Goal: Transaction & Acquisition: Obtain resource

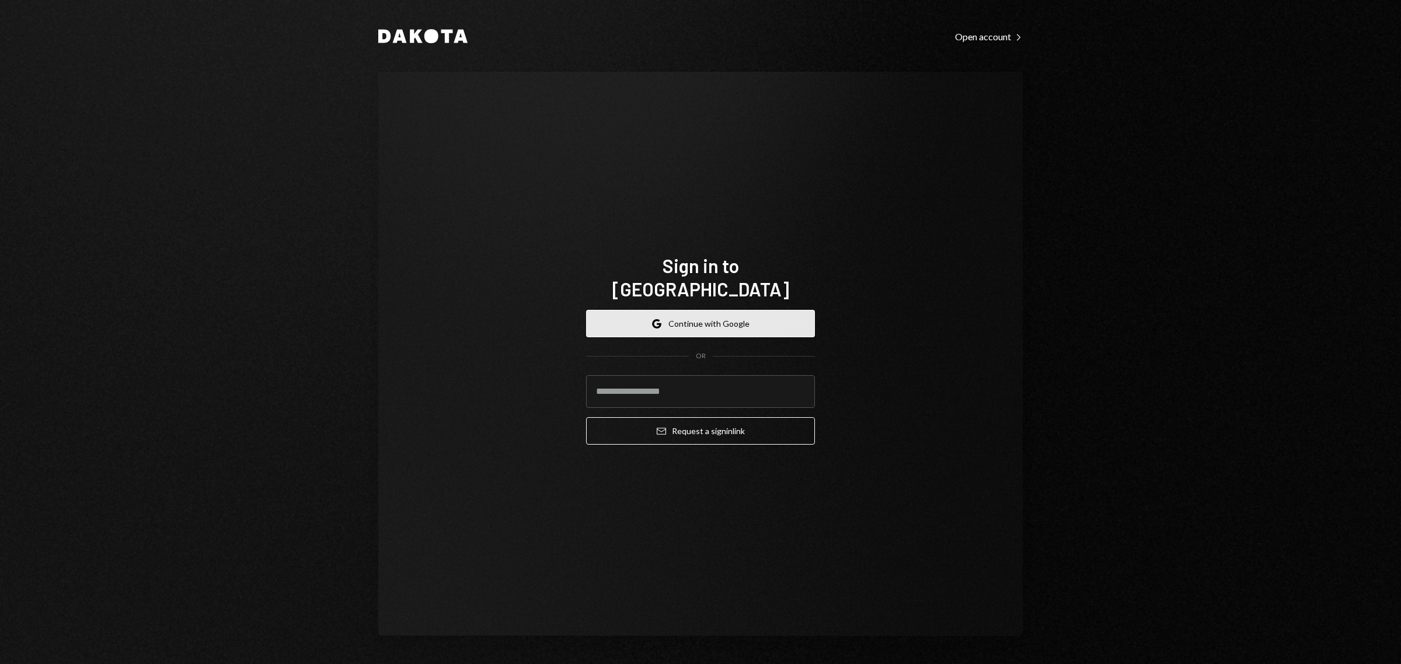
click at [715, 310] on button "Google Continue with Google" at bounding box center [700, 323] width 229 height 27
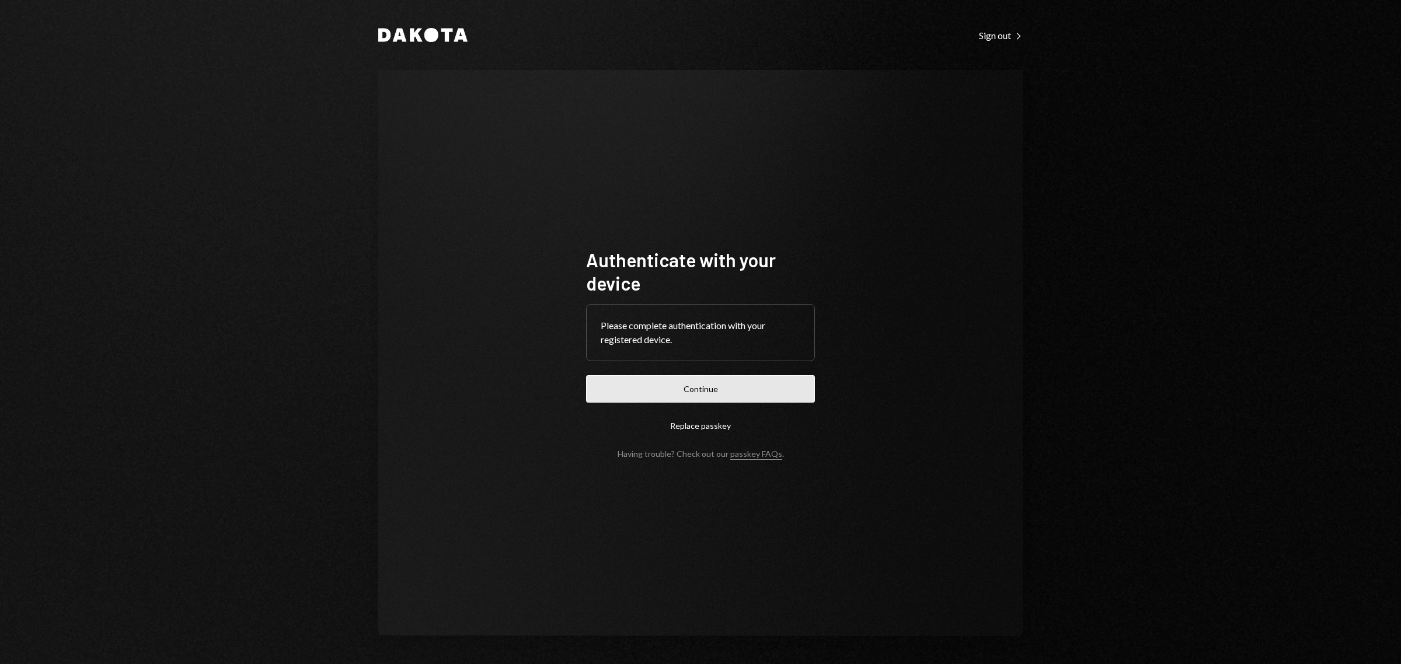
click at [788, 394] on button "Continue" at bounding box center [700, 388] width 229 height 27
click at [764, 386] on button "Continue" at bounding box center [700, 388] width 229 height 27
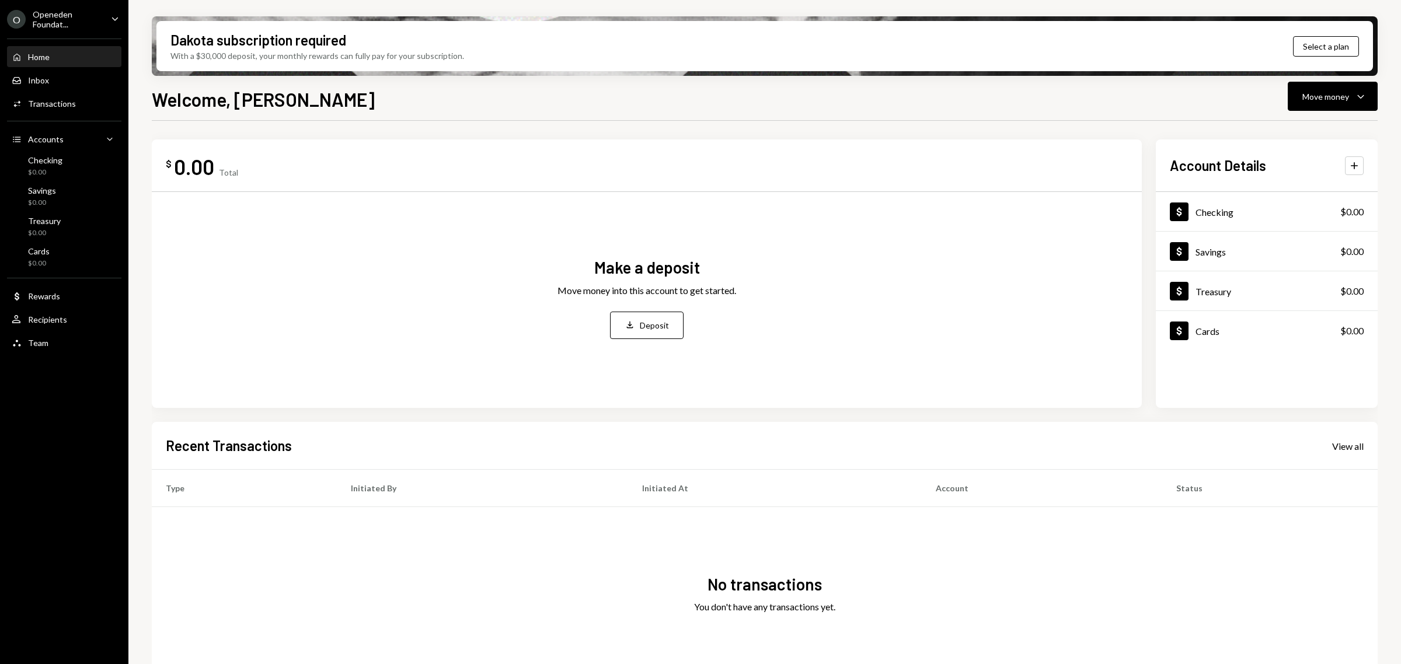
click at [58, 16] on div "Openeden Foundat..." at bounding box center [67, 19] width 69 height 20
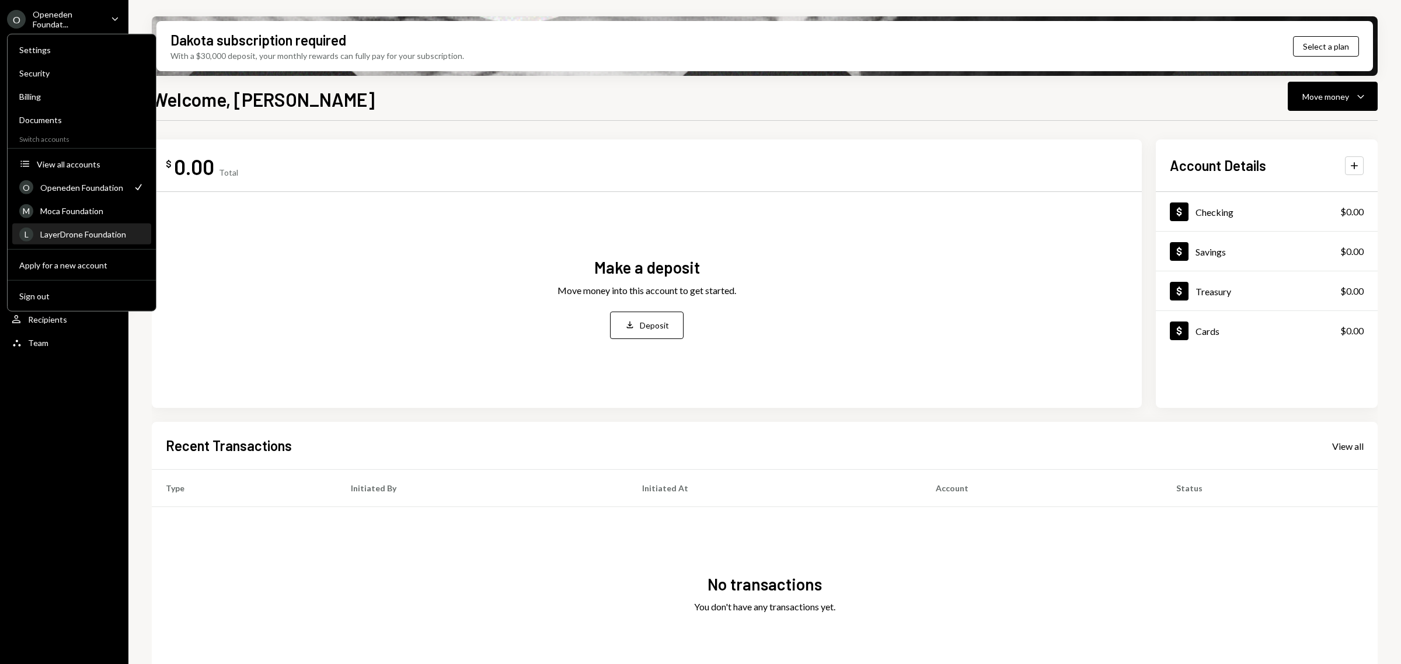
click at [88, 231] on div "LayerDrone Foundation" at bounding box center [92, 234] width 104 height 10
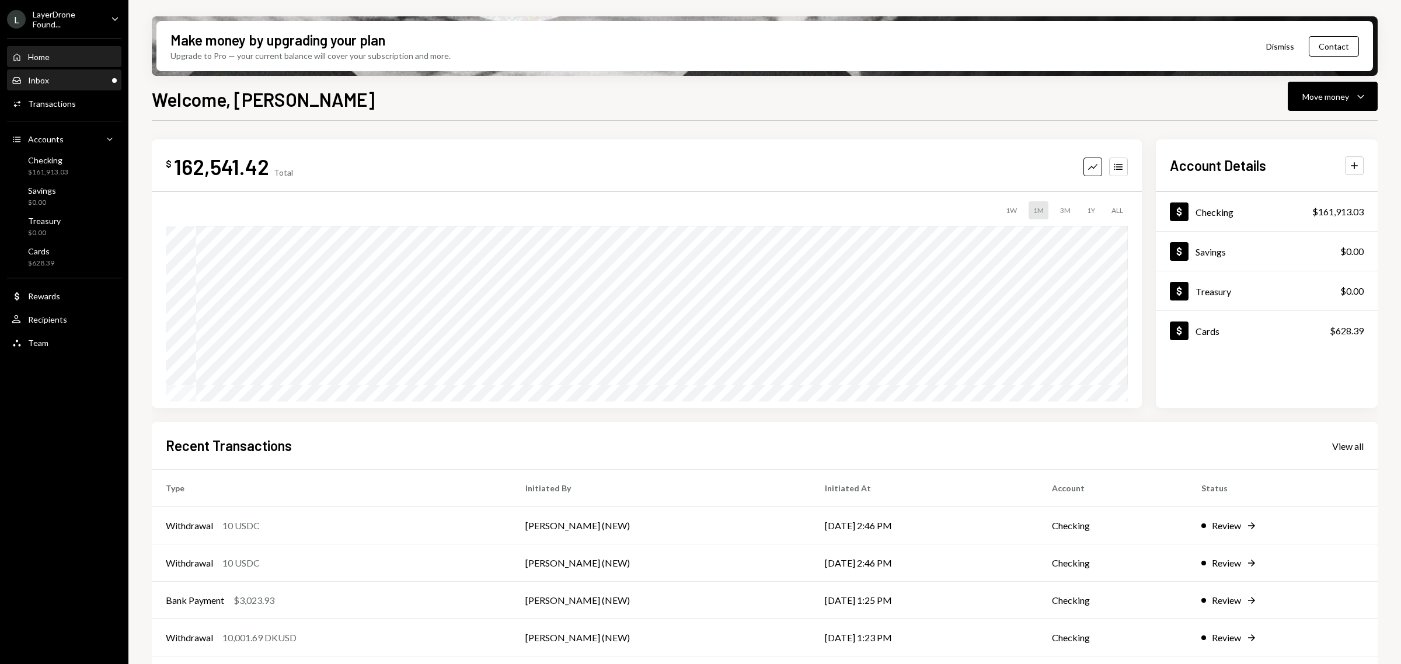
click at [92, 83] on div "Inbox Inbox" at bounding box center [64, 80] width 105 height 11
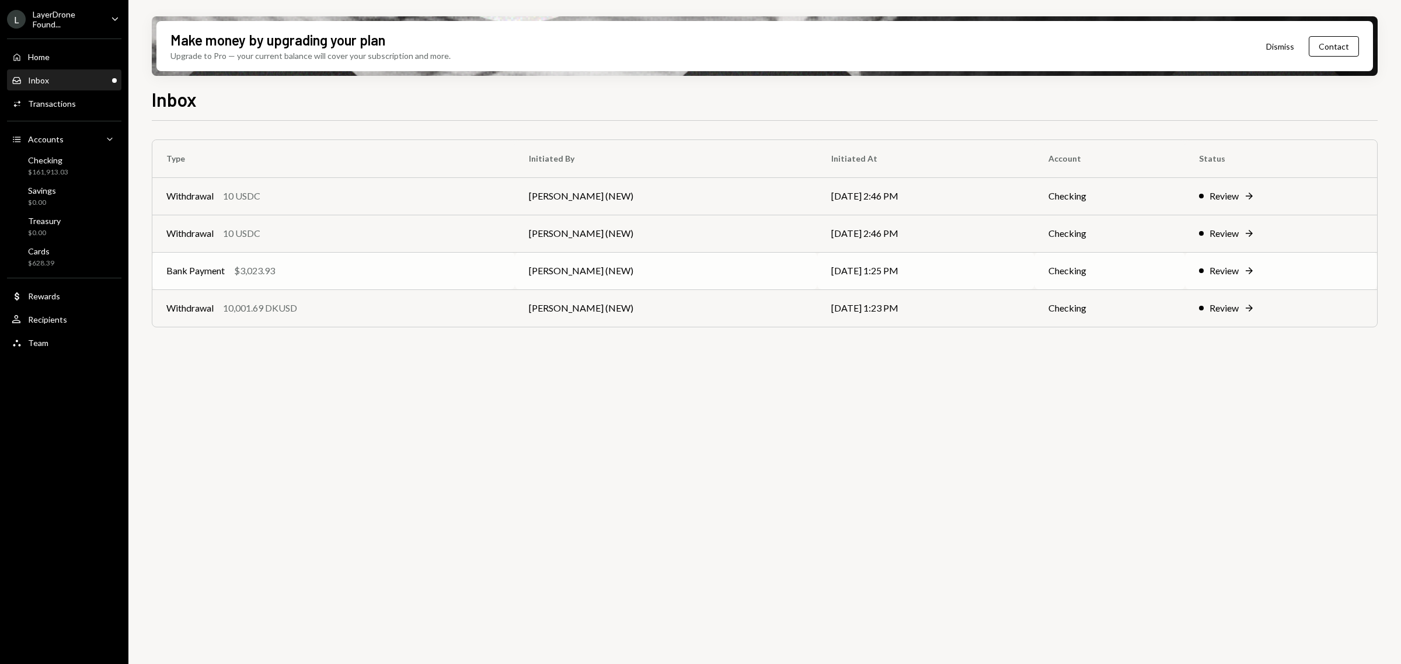
click at [1212, 269] on div "Review" at bounding box center [1223, 271] width 29 height 14
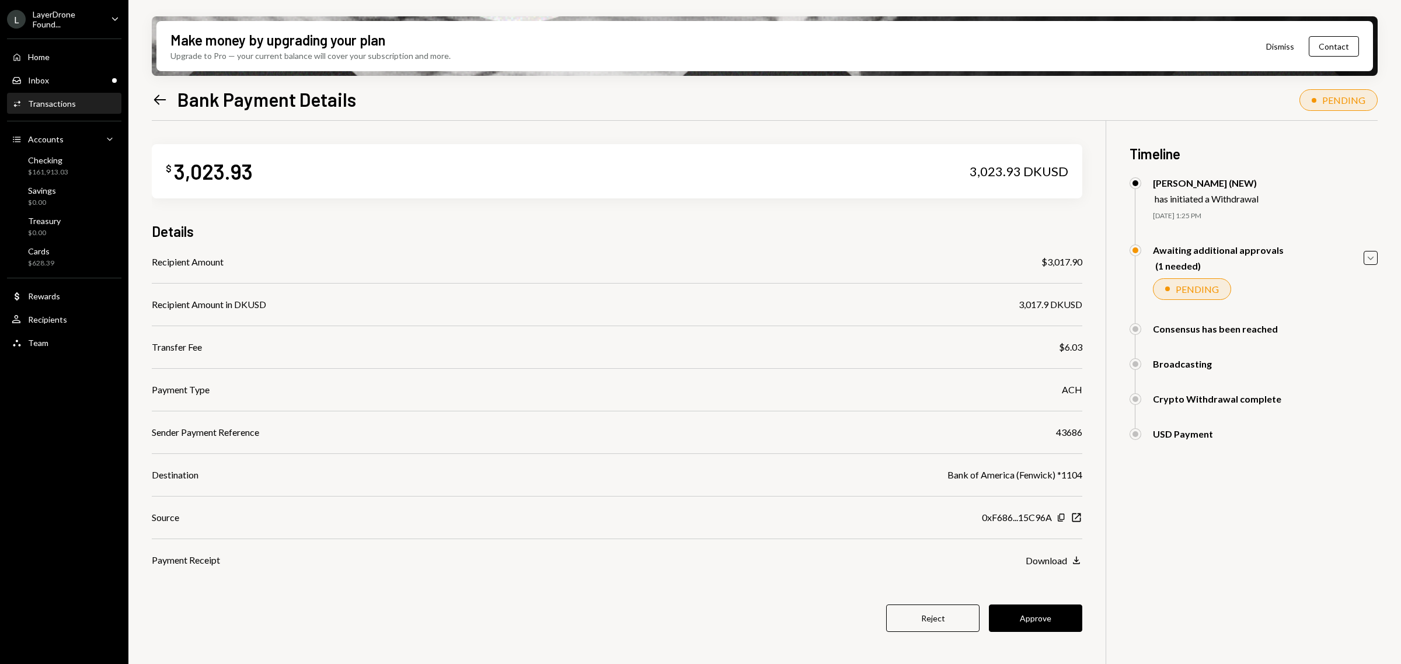
click at [1288, 47] on button "Dismiss" at bounding box center [1279, 46] width 57 height 27
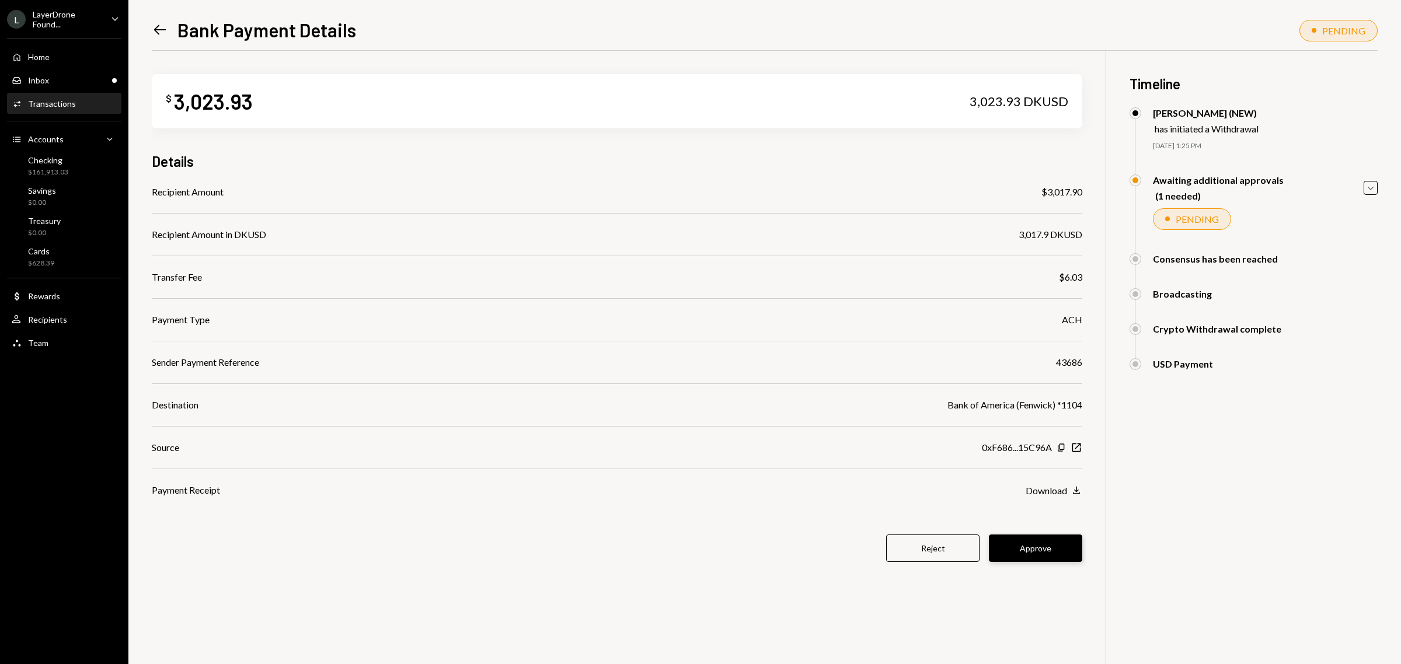
click at [1059, 550] on button "Approve" at bounding box center [1035, 548] width 93 height 27
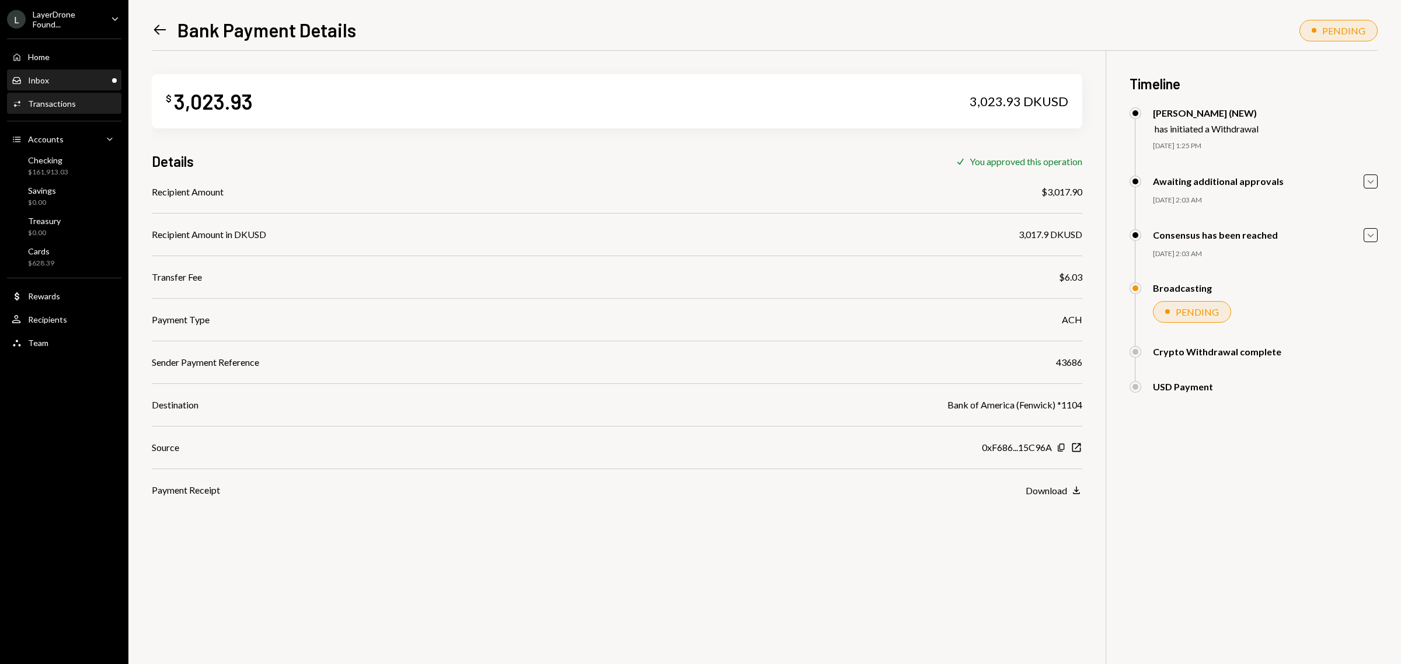
click at [74, 79] on div "Inbox Inbox" at bounding box center [64, 80] width 105 height 11
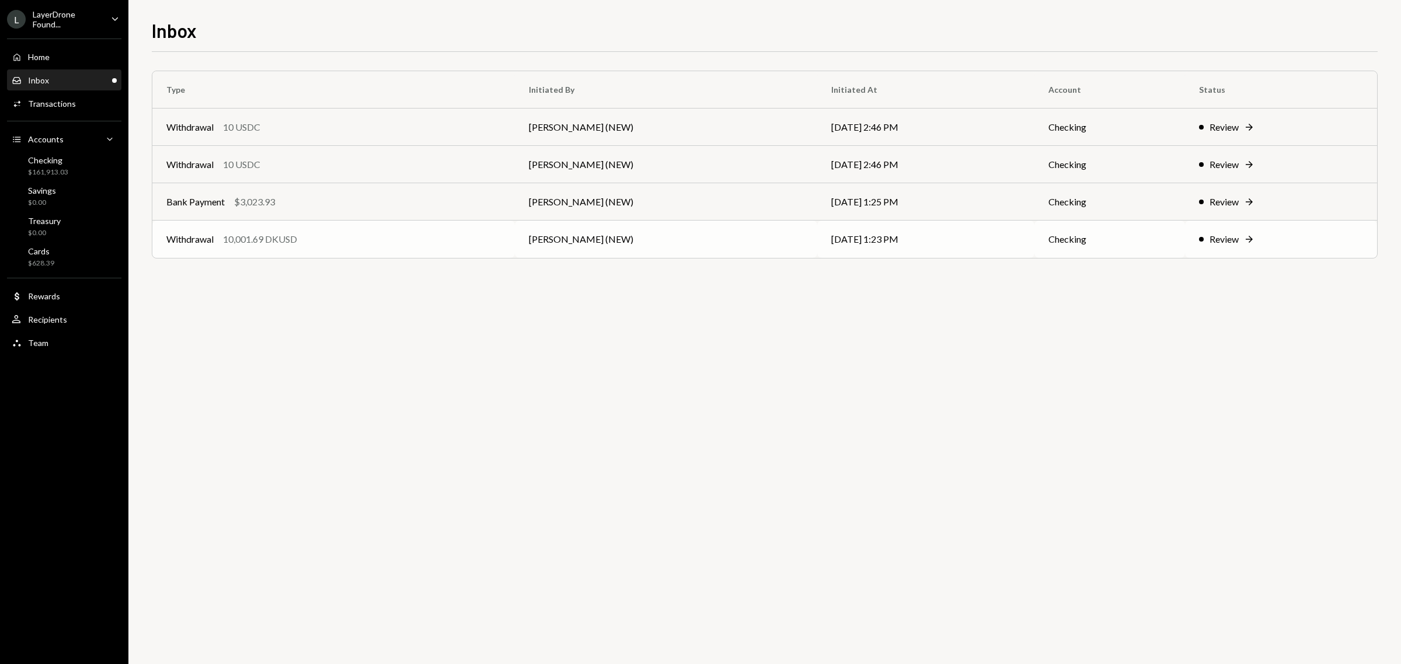
click at [194, 234] on div "Withdrawal" at bounding box center [189, 239] width 47 height 14
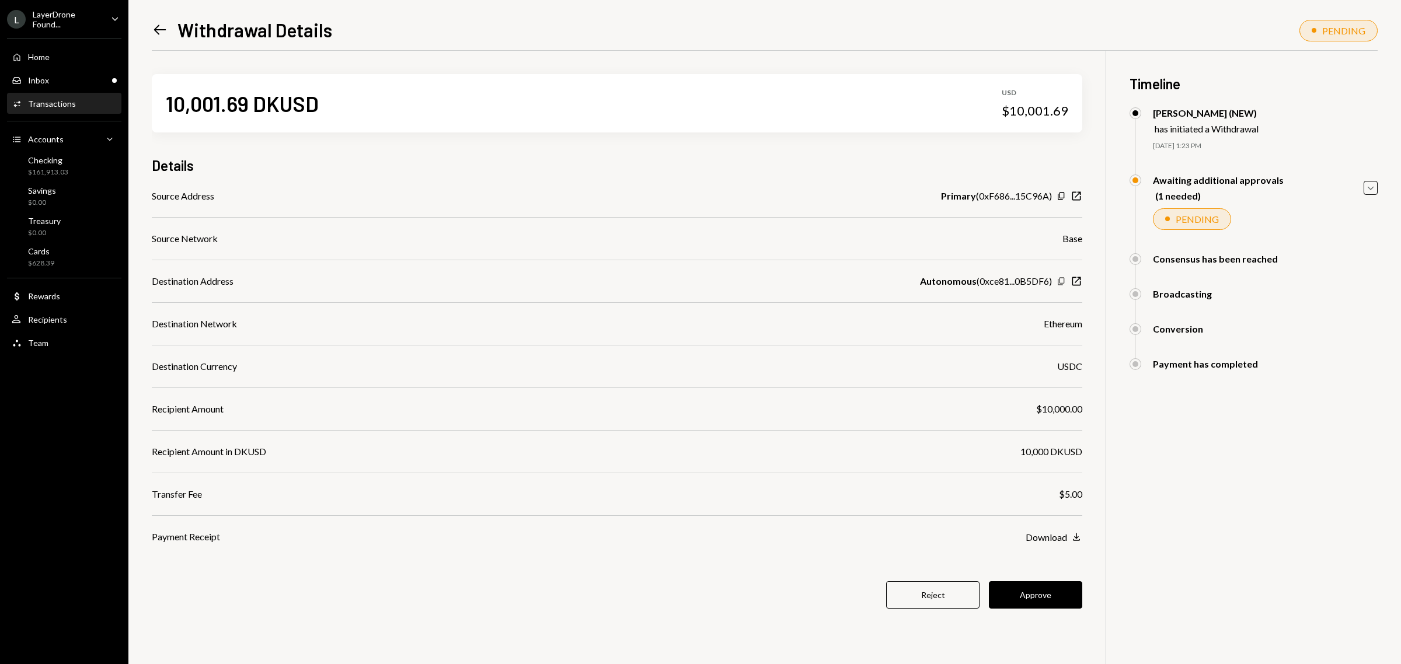
click at [1060, 281] on icon "Copy" at bounding box center [1060, 281] width 9 height 9
click at [1036, 592] on button "Approve" at bounding box center [1035, 594] width 93 height 27
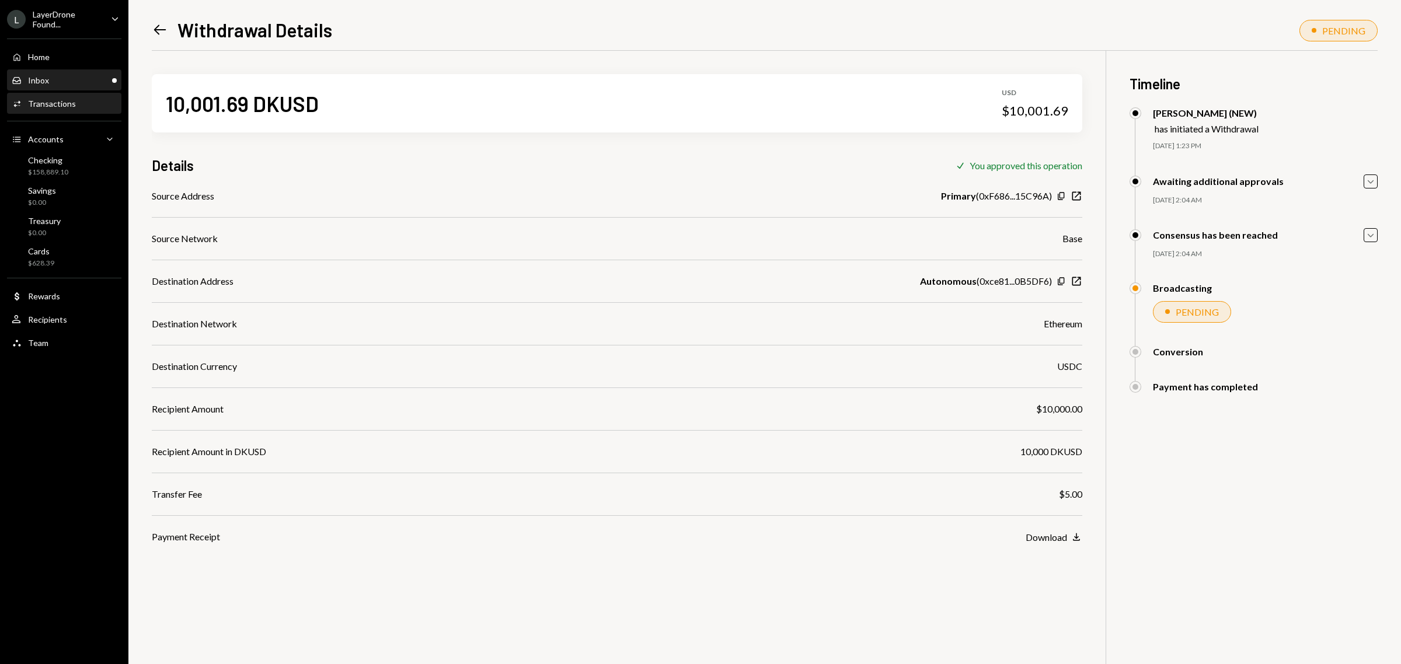
click at [71, 78] on div "Inbox Inbox" at bounding box center [64, 80] width 105 height 11
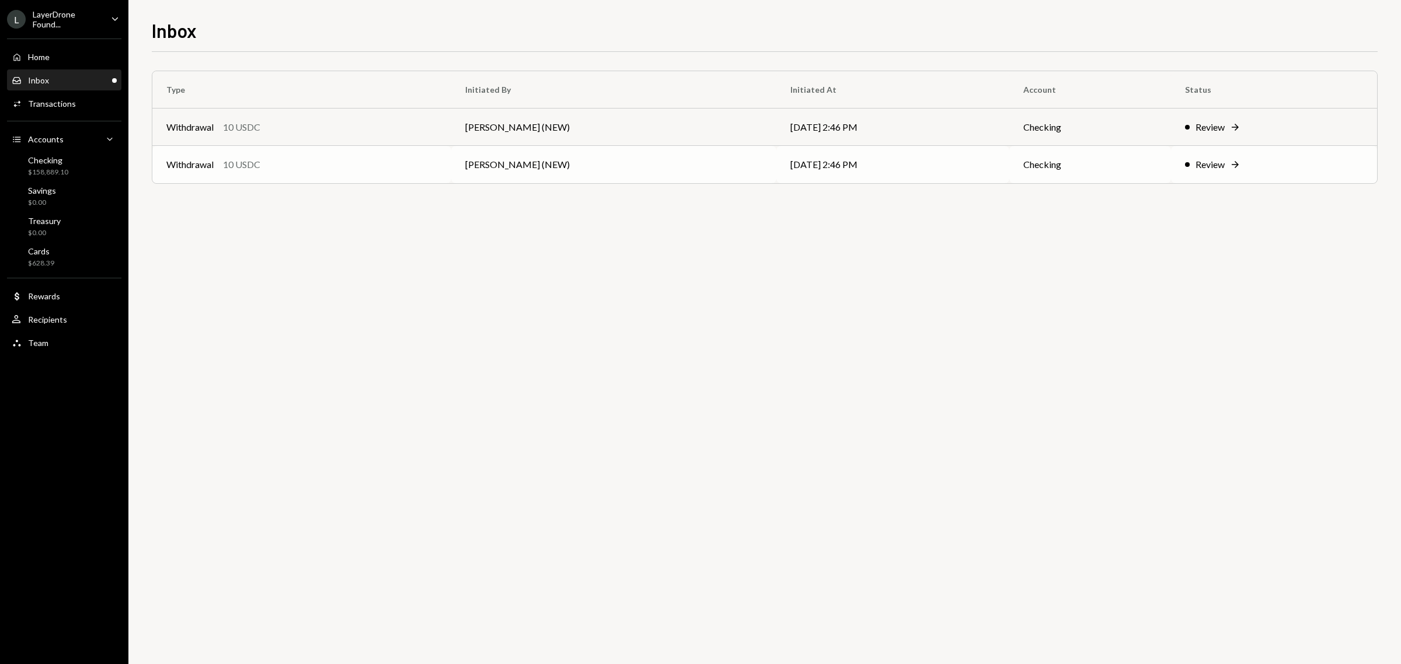
click at [210, 163] on div "Withdrawal" at bounding box center [189, 165] width 47 height 14
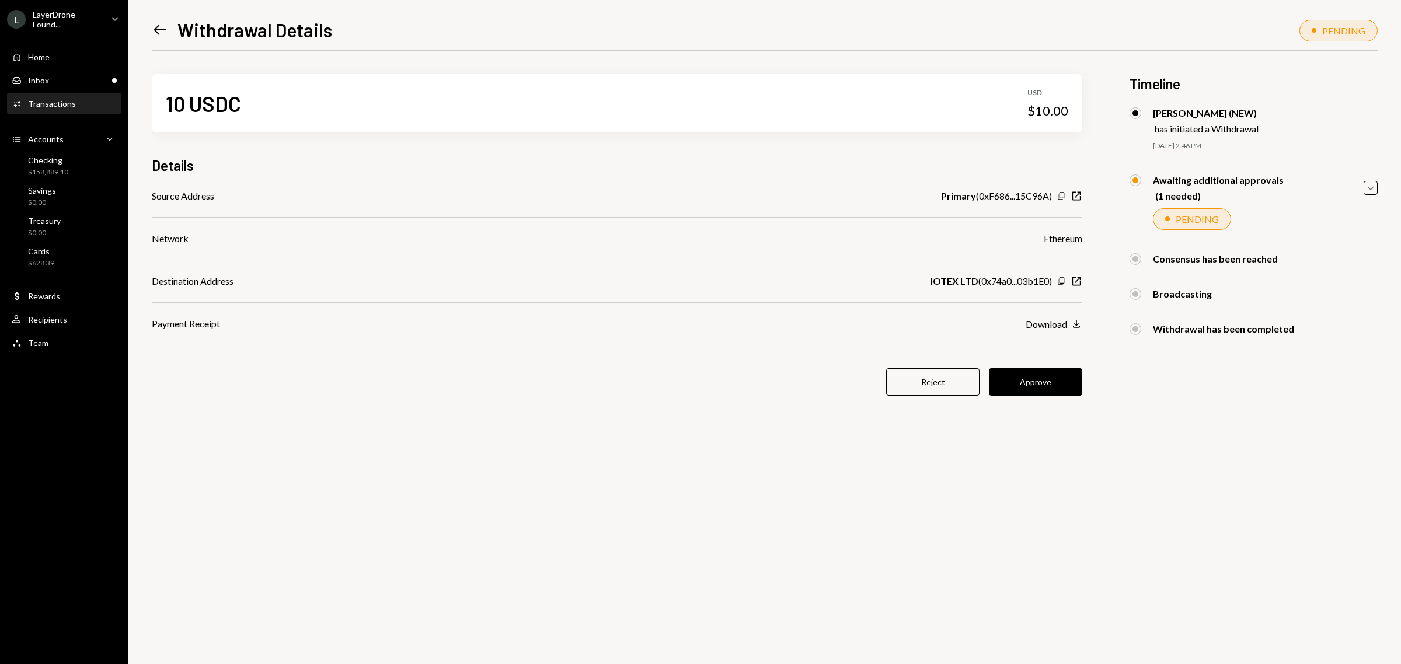
click at [152, 33] on icon "Left Arrow" at bounding box center [160, 30] width 16 height 16
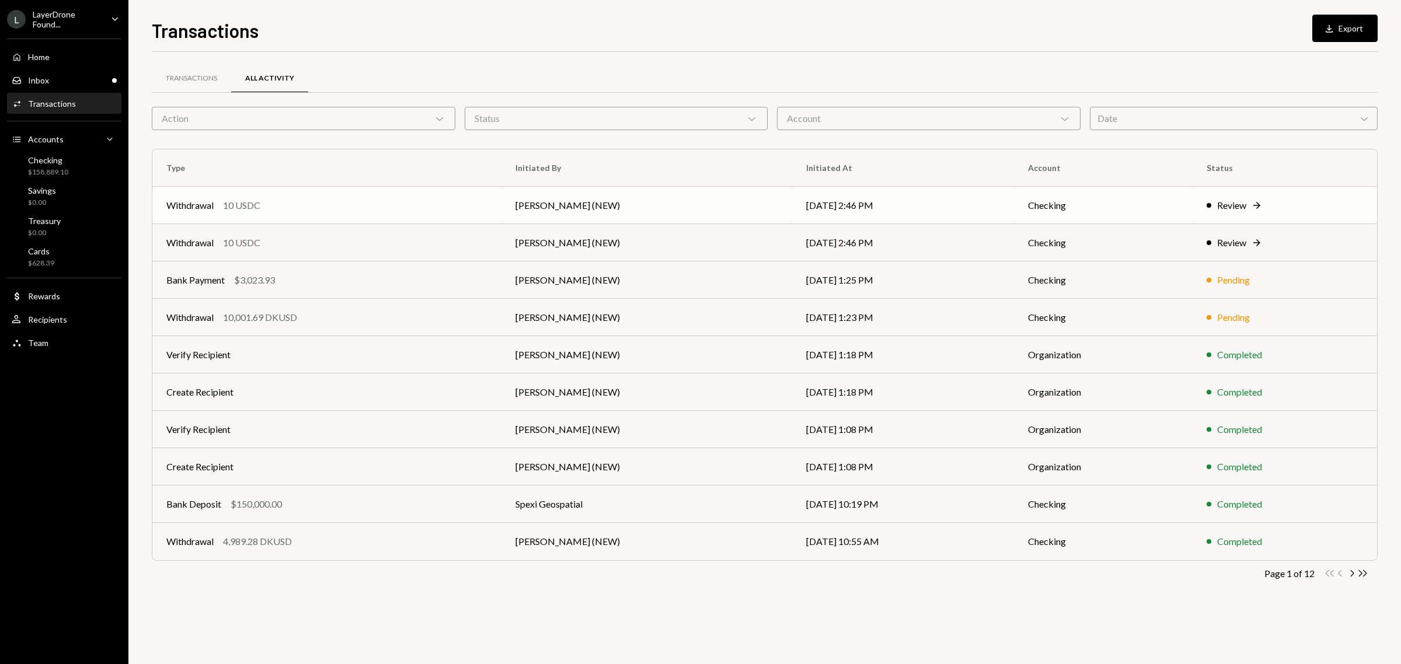
click at [200, 205] on div "Withdrawal" at bounding box center [189, 205] width 47 height 14
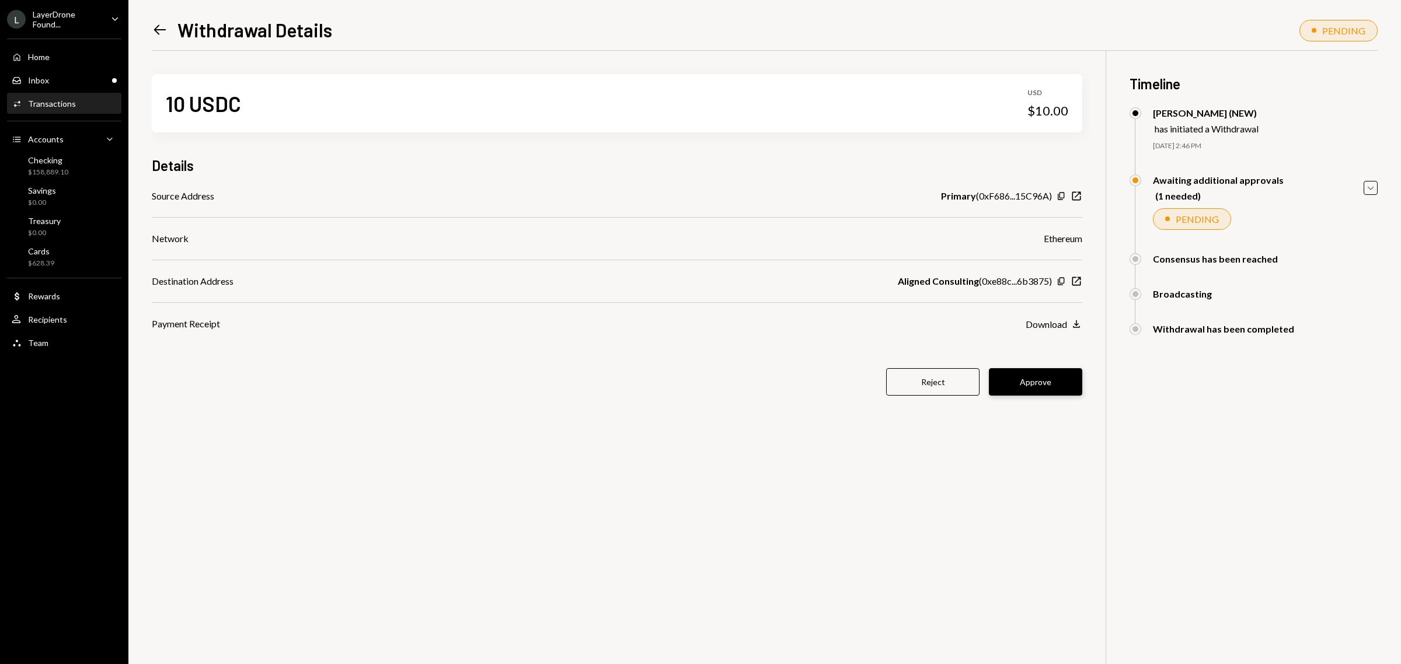
click at [1052, 384] on button "Approve" at bounding box center [1035, 381] width 93 height 27
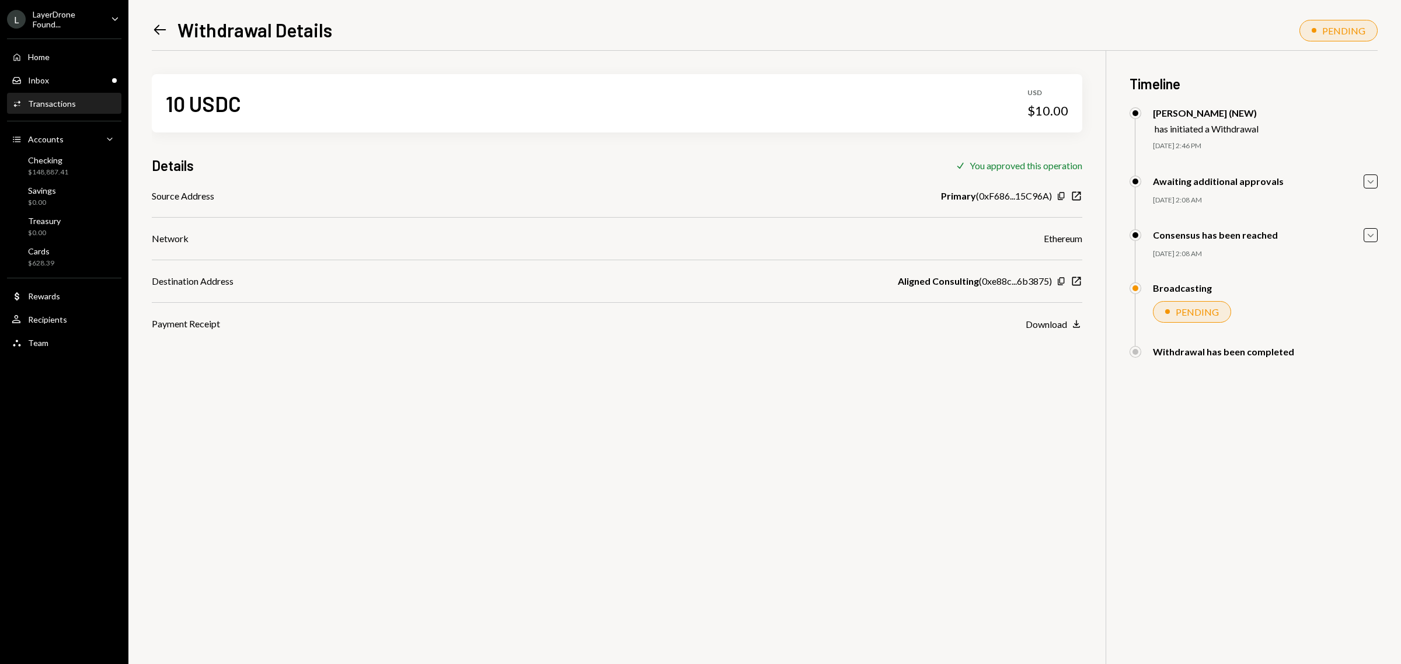
click at [166, 29] on icon "Left Arrow" at bounding box center [160, 30] width 16 height 16
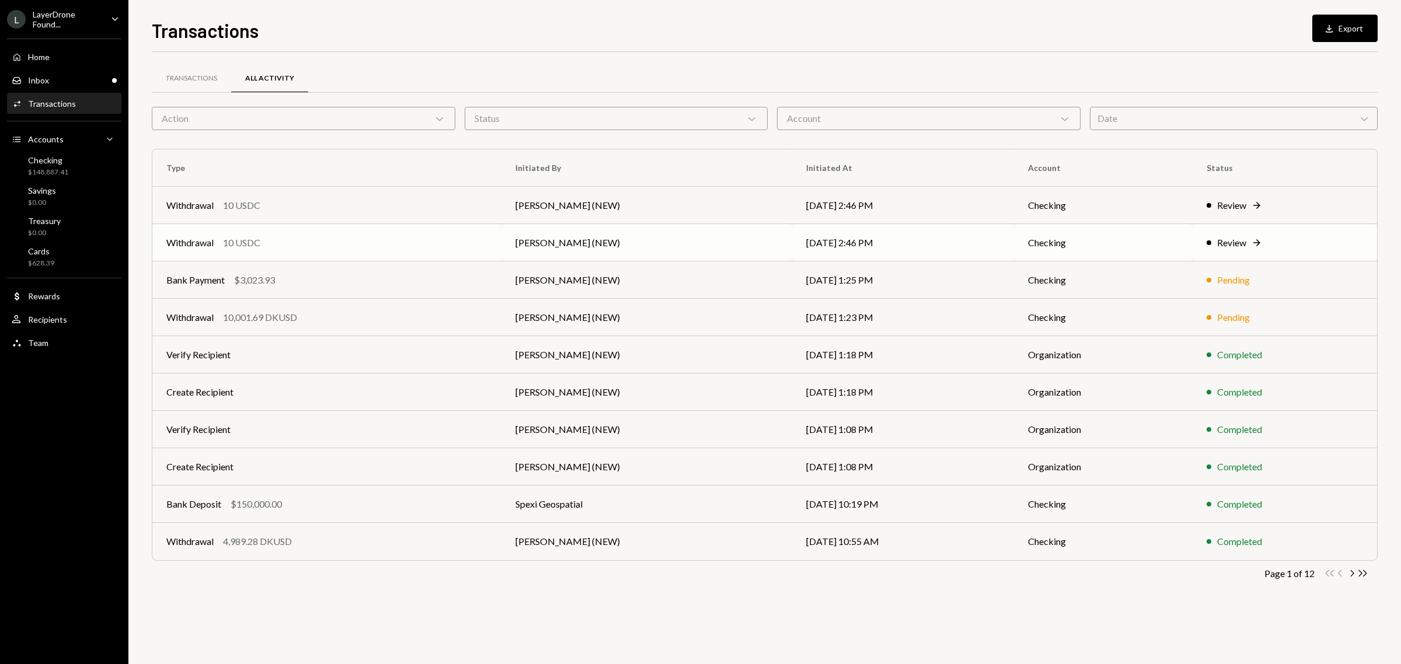
click at [213, 242] on div "Withdrawal" at bounding box center [189, 243] width 47 height 14
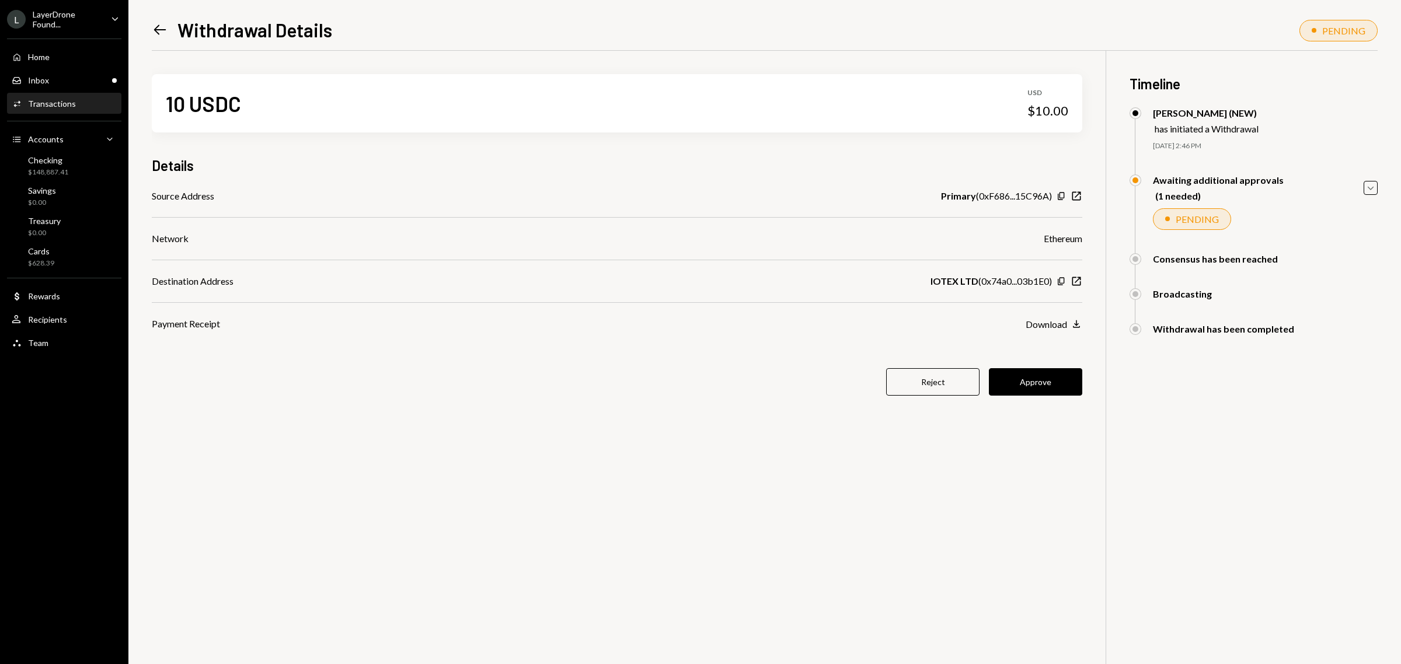
drag, startPoint x: 1040, startPoint y: 383, endPoint x: 1033, endPoint y: 385, distance: 7.4
click at [1034, 385] on button "Approve" at bounding box center [1035, 381] width 93 height 27
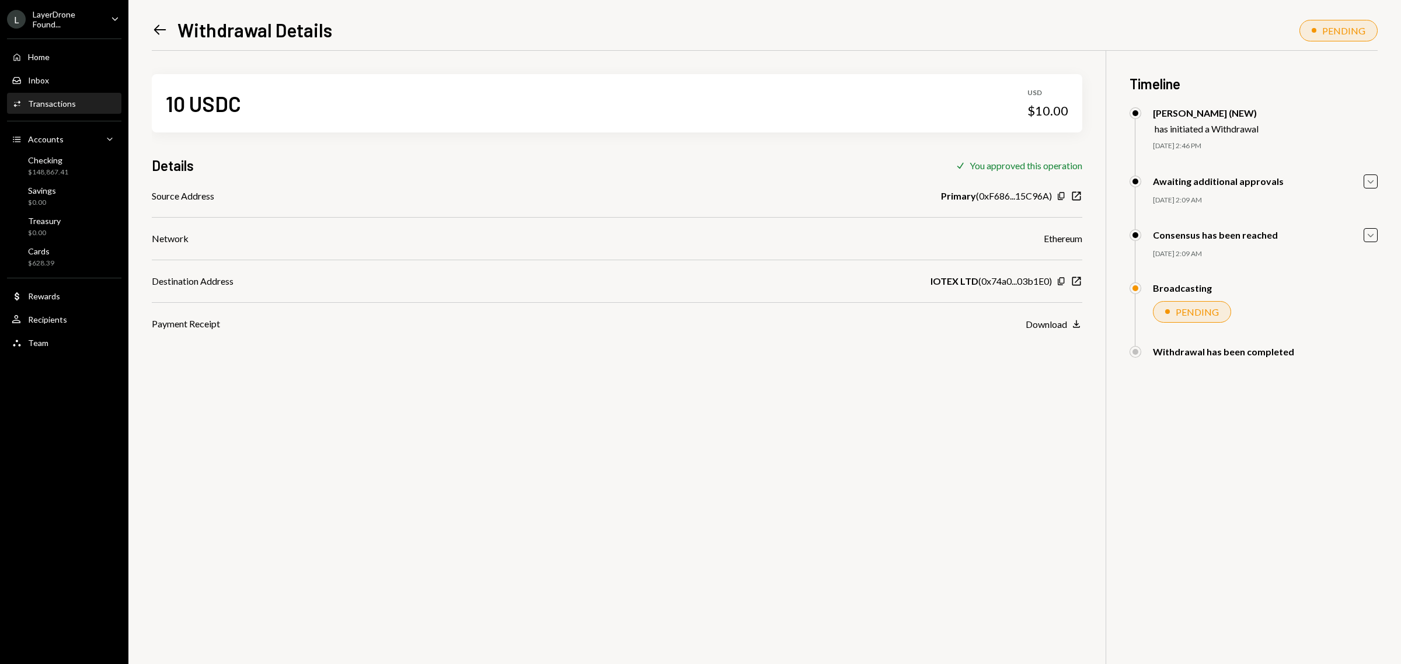
click at [103, 23] on div "L LayerDrone Found... Caret Down" at bounding box center [64, 19] width 128 height 20
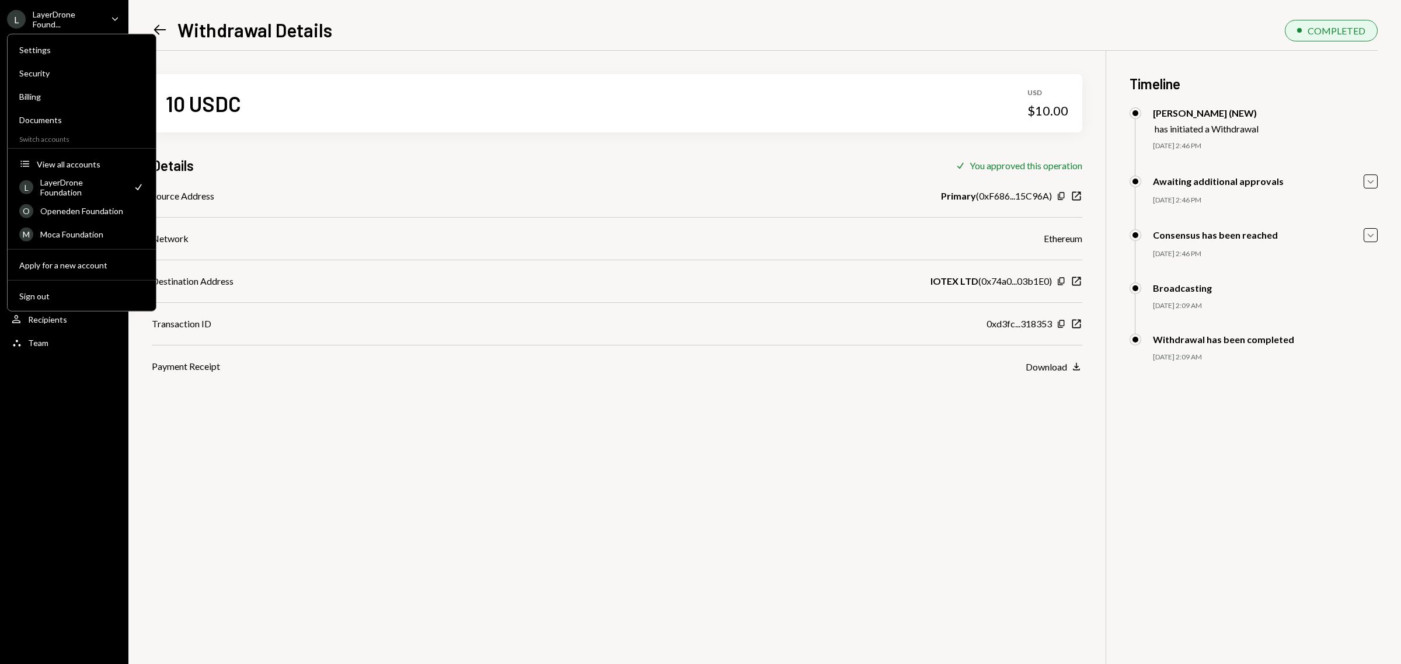
click at [81, 252] on div "Settings Security Billing Documents Switch accounts Accounts View all accounts …" at bounding box center [81, 173] width 149 height 278
click at [82, 261] on div "Apply for a new account" at bounding box center [81, 265] width 125 height 10
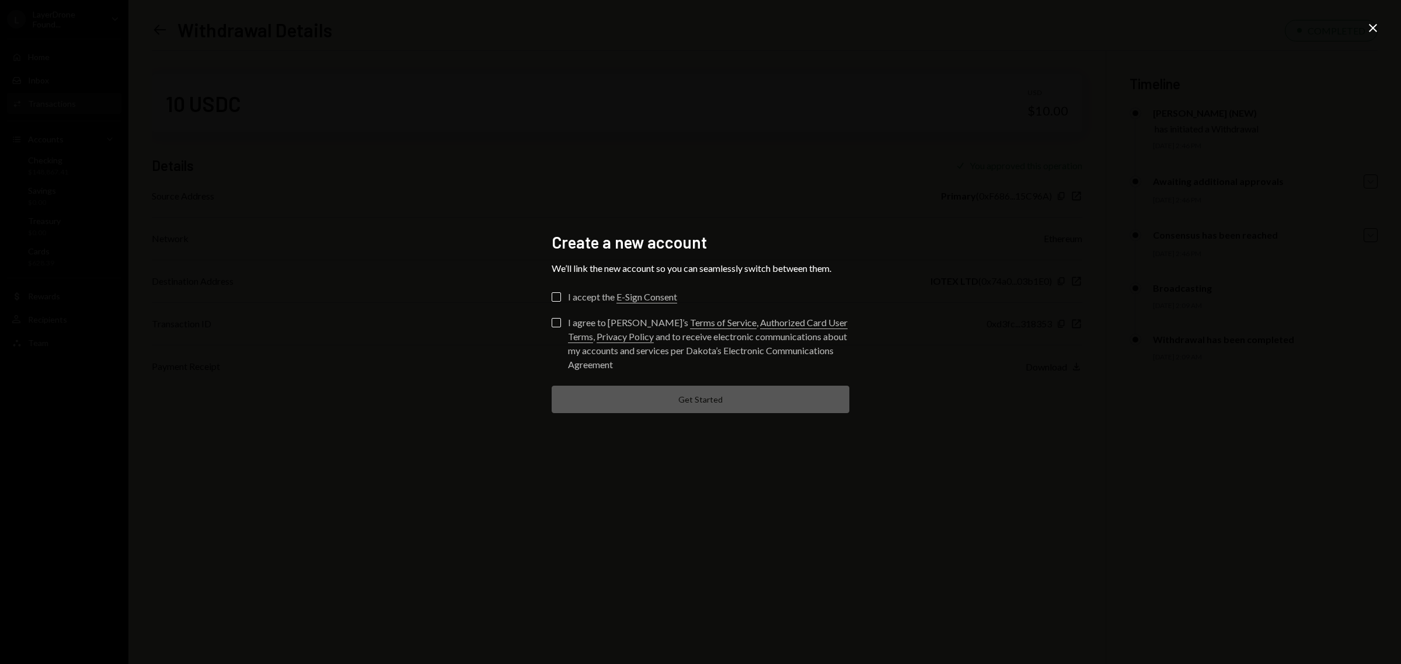
click at [1380, 24] on div "Create a new account We’ll link the new account so you can seamlessly switch be…" at bounding box center [700, 332] width 1401 height 664
click at [1373, 26] on icon "Close" at bounding box center [1373, 28] width 14 height 14
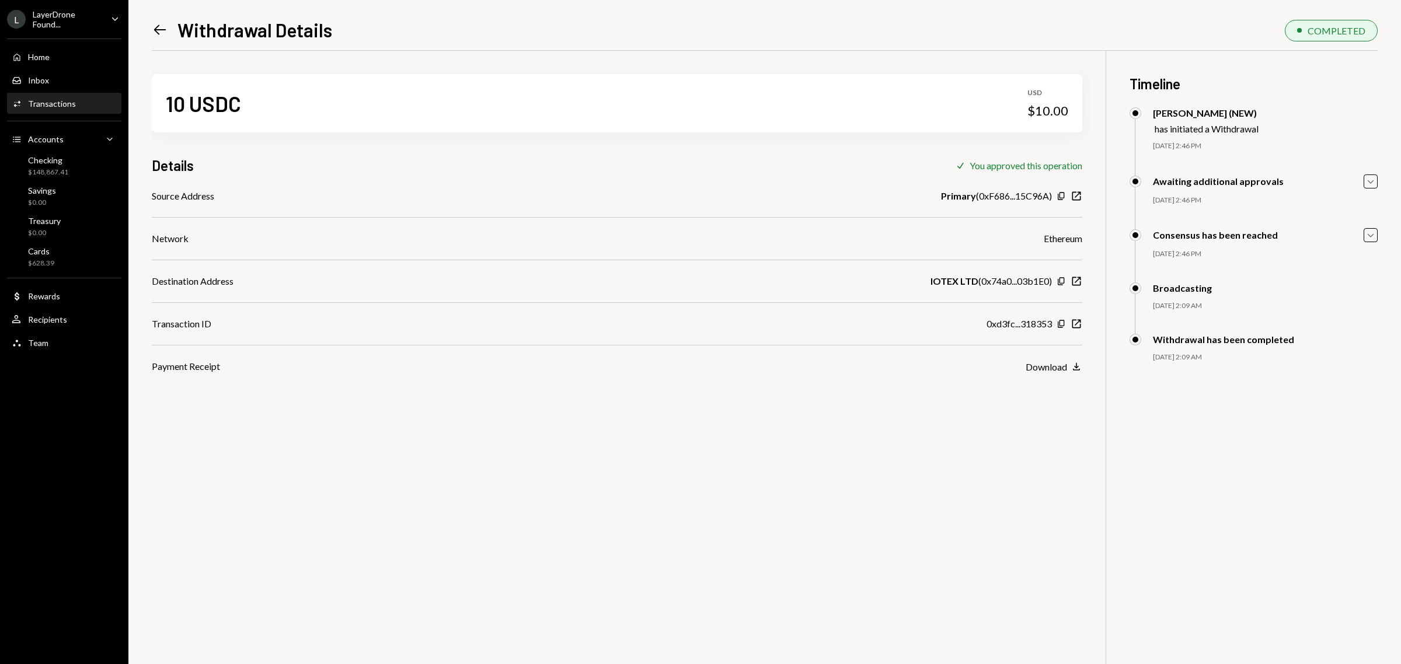
click at [96, 9] on div "LayerDrone Found..." at bounding box center [67, 19] width 69 height 20
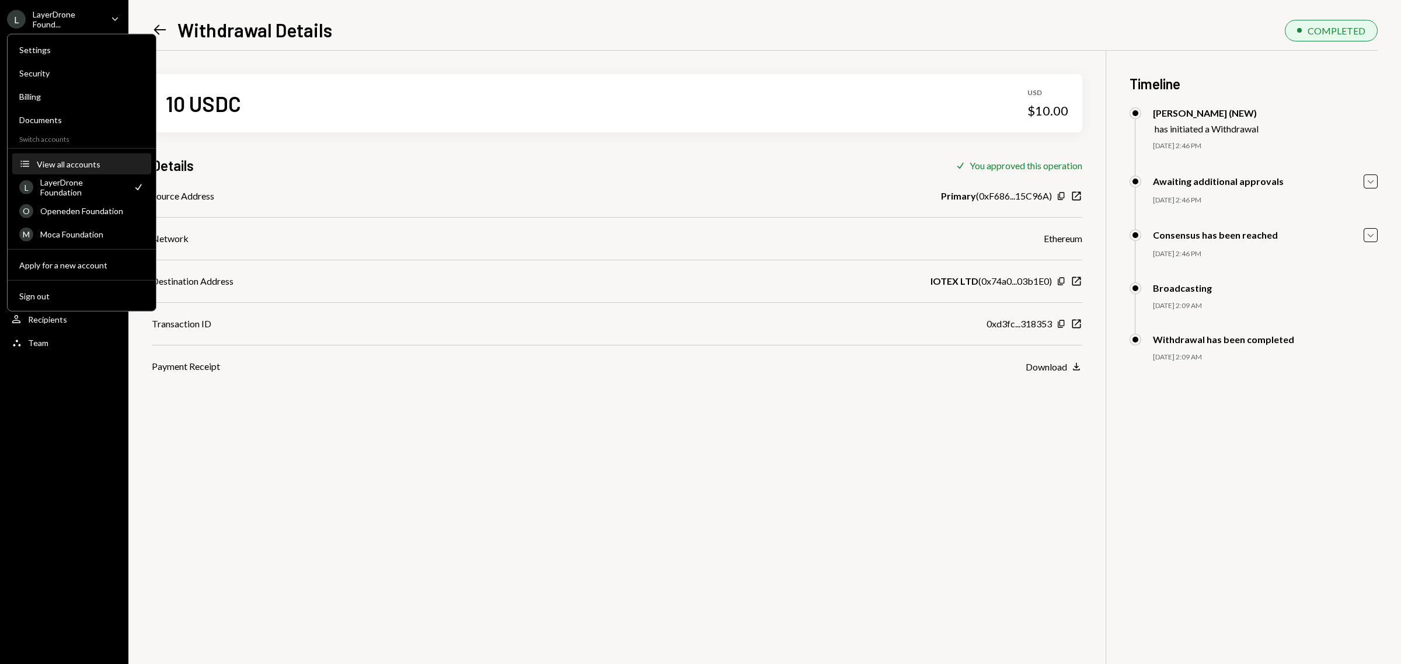
click at [95, 162] on div "View all accounts" at bounding box center [90, 164] width 107 height 10
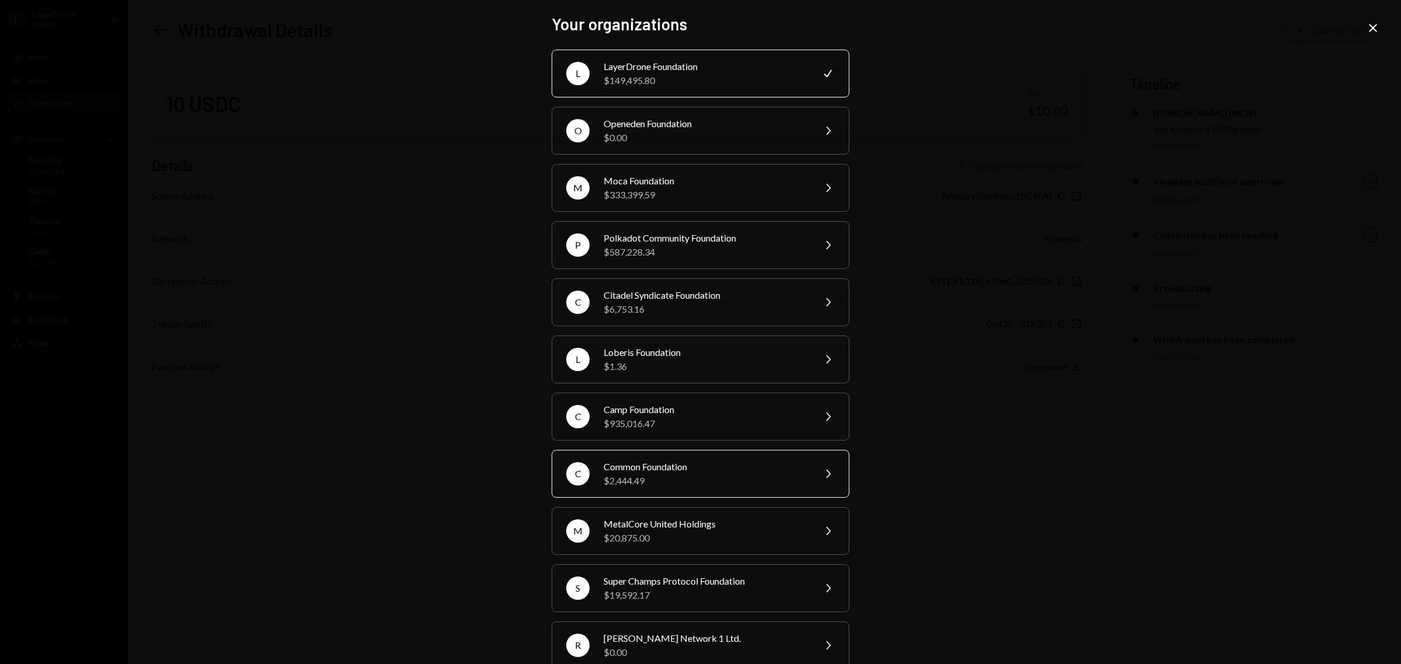
click at [697, 480] on div "$2,444.49" at bounding box center [704, 481] width 203 height 14
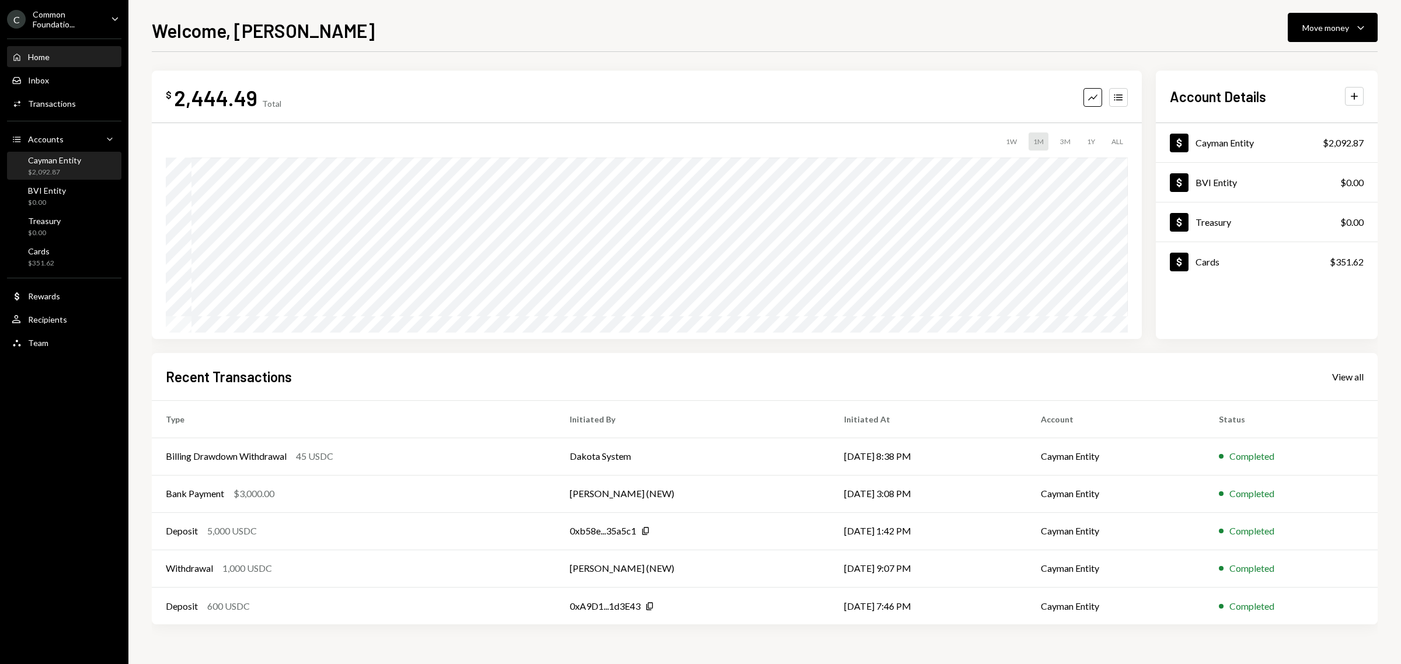
click at [88, 159] on div "Cayman Entity $2,092.87" at bounding box center [64, 166] width 105 height 22
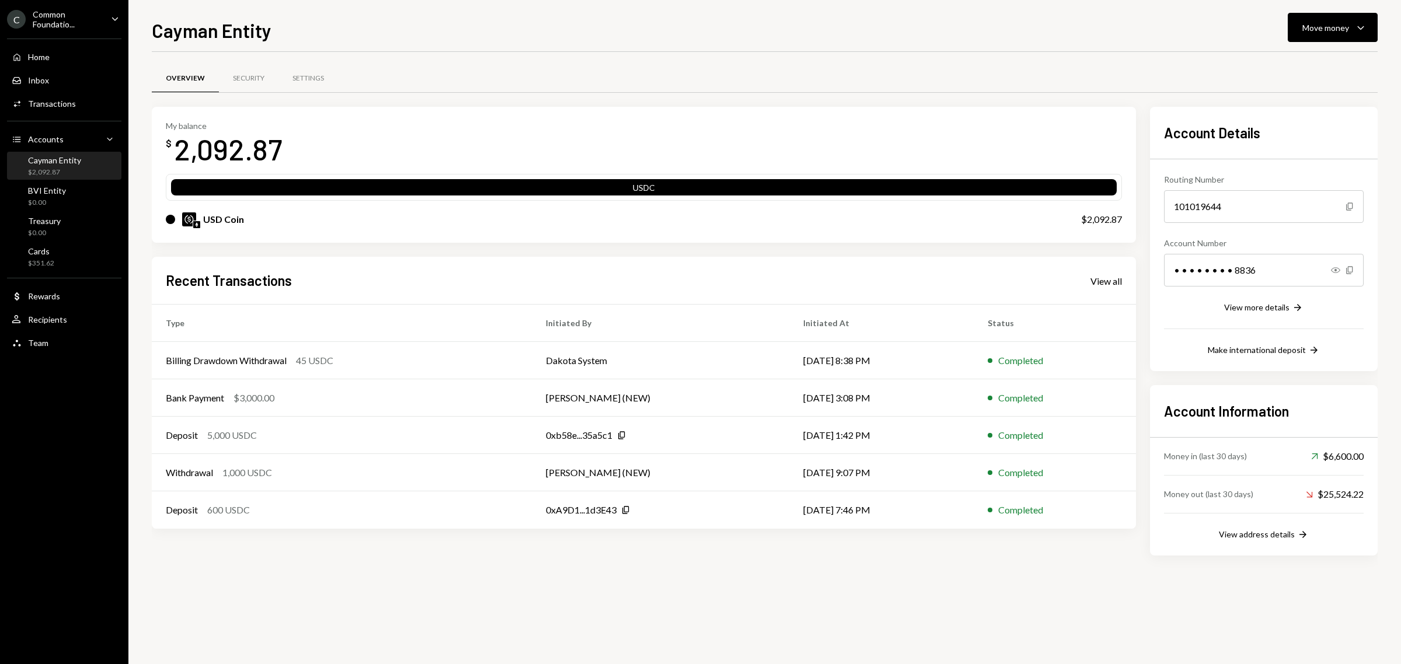
click at [92, 19] on div "Common Foundatio..." at bounding box center [67, 19] width 69 height 20
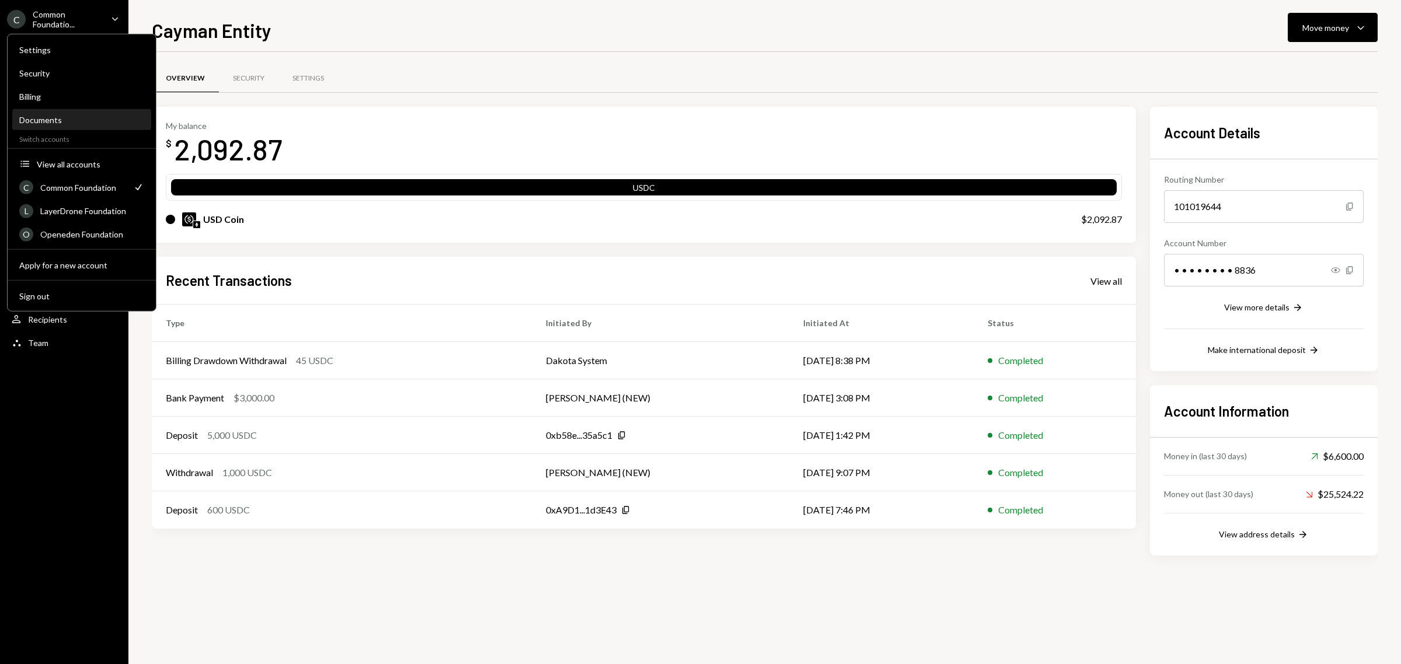
click at [91, 117] on div "Documents" at bounding box center [81, 120] width 125 height 10
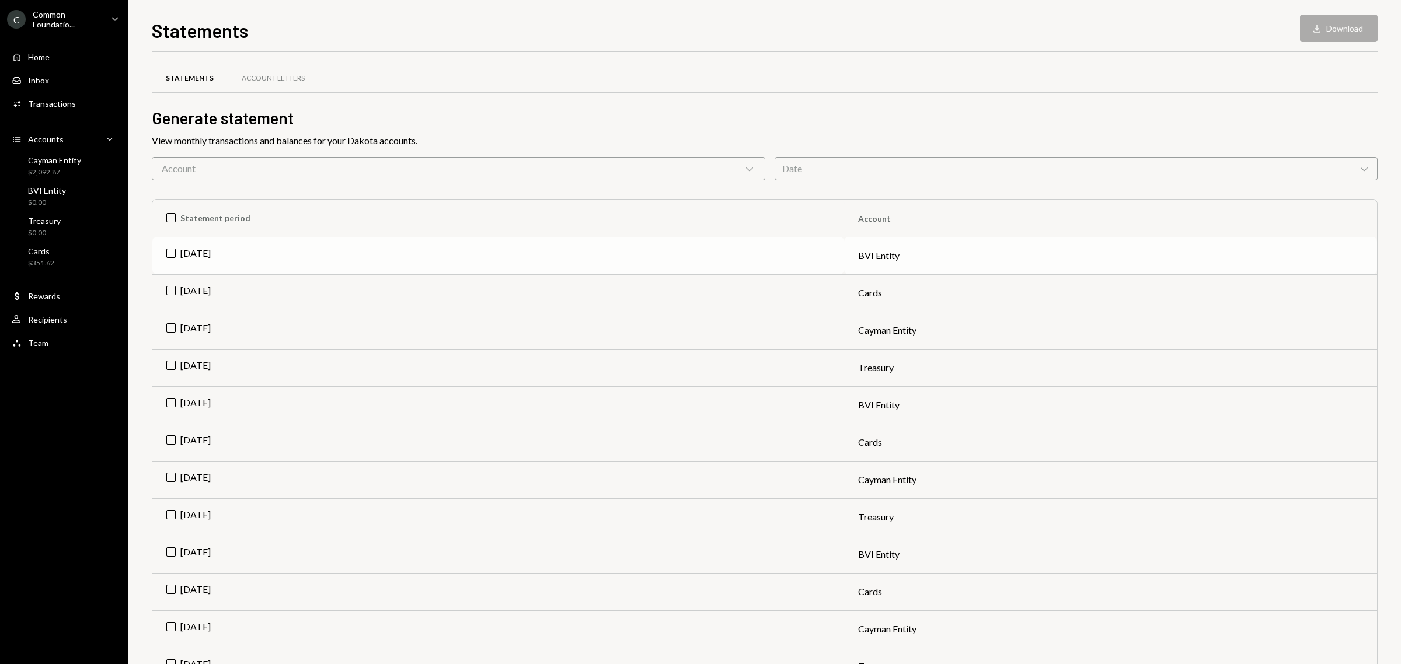
click at [233, 256] on td "Aug 2025" at bounding box center [498, 255] width 692 height 37
click at [233, 256] on td "Check Aug 2025" at bounding box center [498, 255] width 692 height 37
click at [299, 162] on div "Account Chevron Down" at bounding box center [458, 168] width 613 height 23
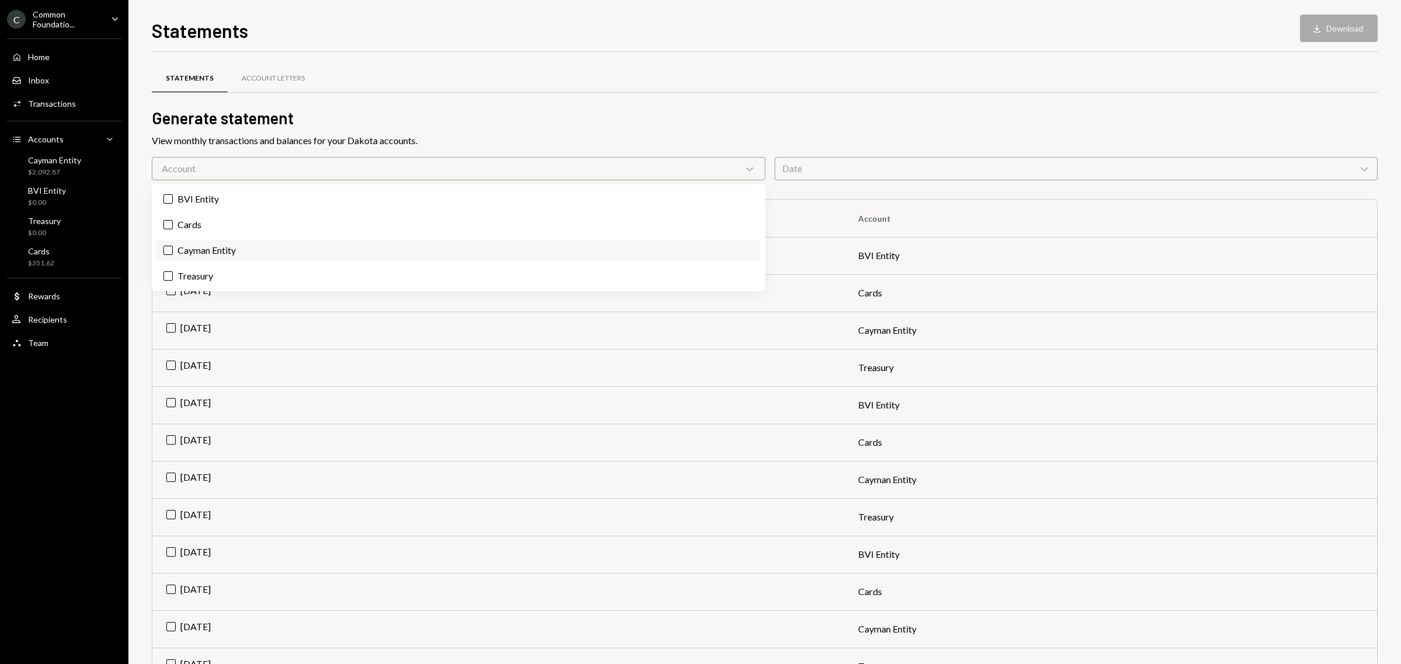
click at [272, 246] on label "Cayman Entity" at bounding box center [458, 250] width 604 height 21
click at [173, 246] on button "Cayman Entity" at bounding box center [167, 250] width 9 height 9
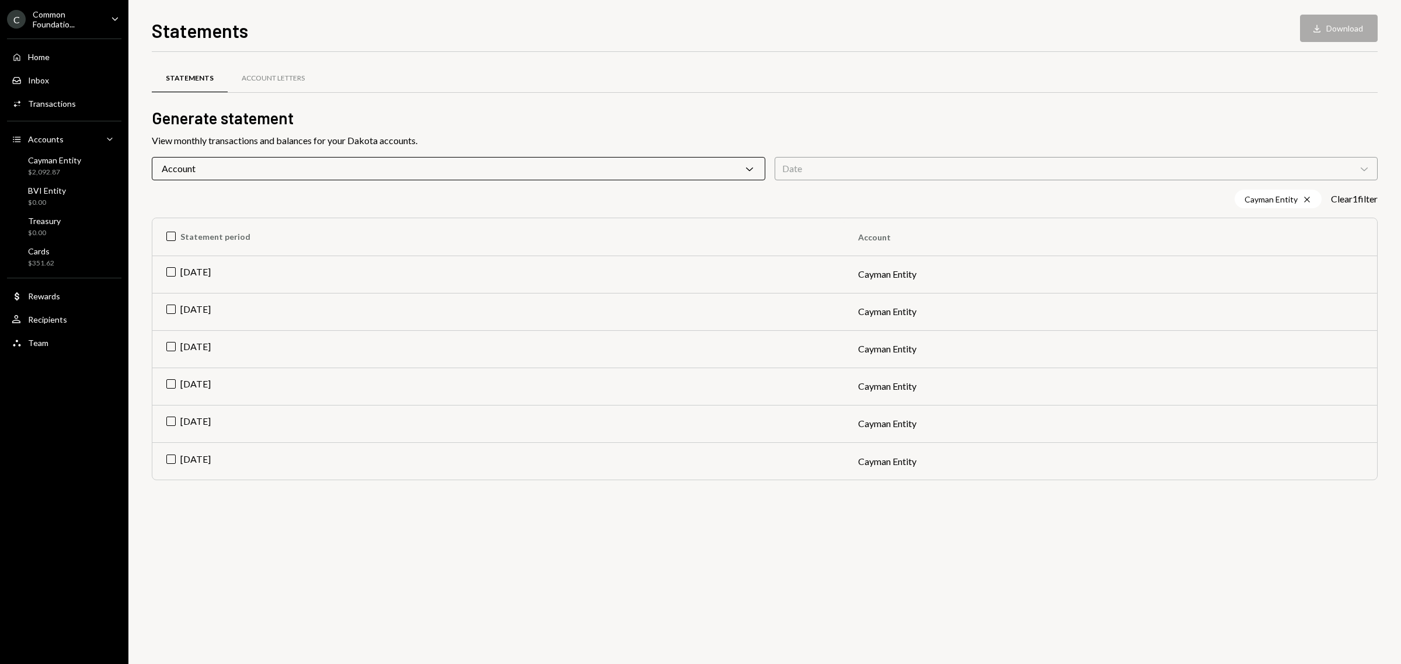
click at [403, 107] on h2 "Generate statement" at bounding box center [764, 118] width 1225 height 23
click at [233, 266] on td "Aug 2025" at bounding box center [498, 274] width 692 height 37
click at [1331, 29] on button "Download Download" at bounding box center [1339, 28] width 78 height 27
click at [1011, 64] on div "Statements Account Letters" at bounding box center [764, 79] width 1225 height 30
